Goal: Check status: Check status

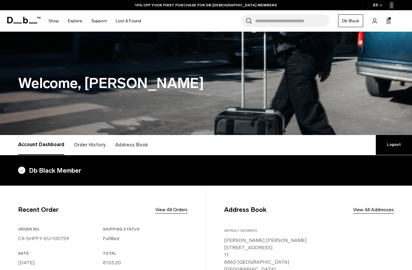
click at [88, 141] on link "Order History" at bounding box center [90, 145] width 32 height 20
